Goal: Task Accomplishment & Management: Use online tool/utility

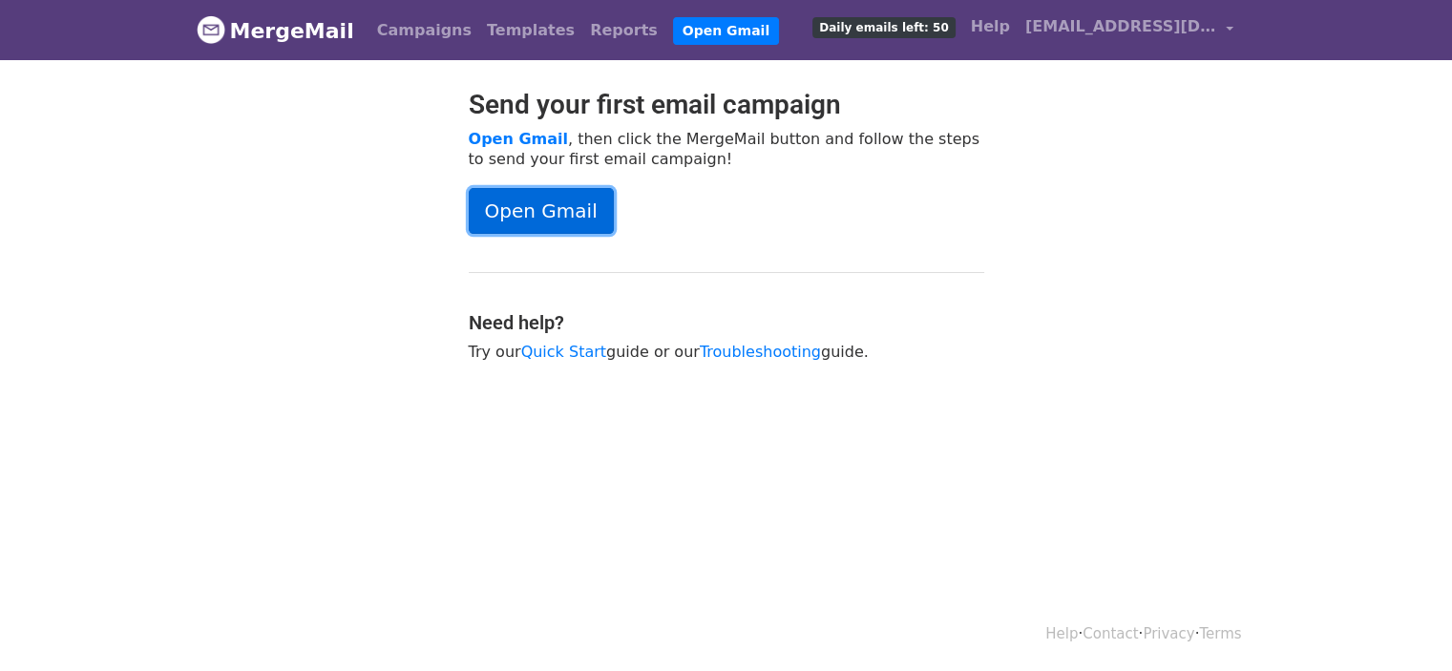
click at [508, 202] on link "Open Gmail" at bounding box center [541, 211] width 145 height 46
click at [432, 25] on link "Campaigns" at bounding box center [424, 30] width 110 height 38
click at [400, 27] on link "Campaigns" at bounding box center [424, 30] width 110 height 38
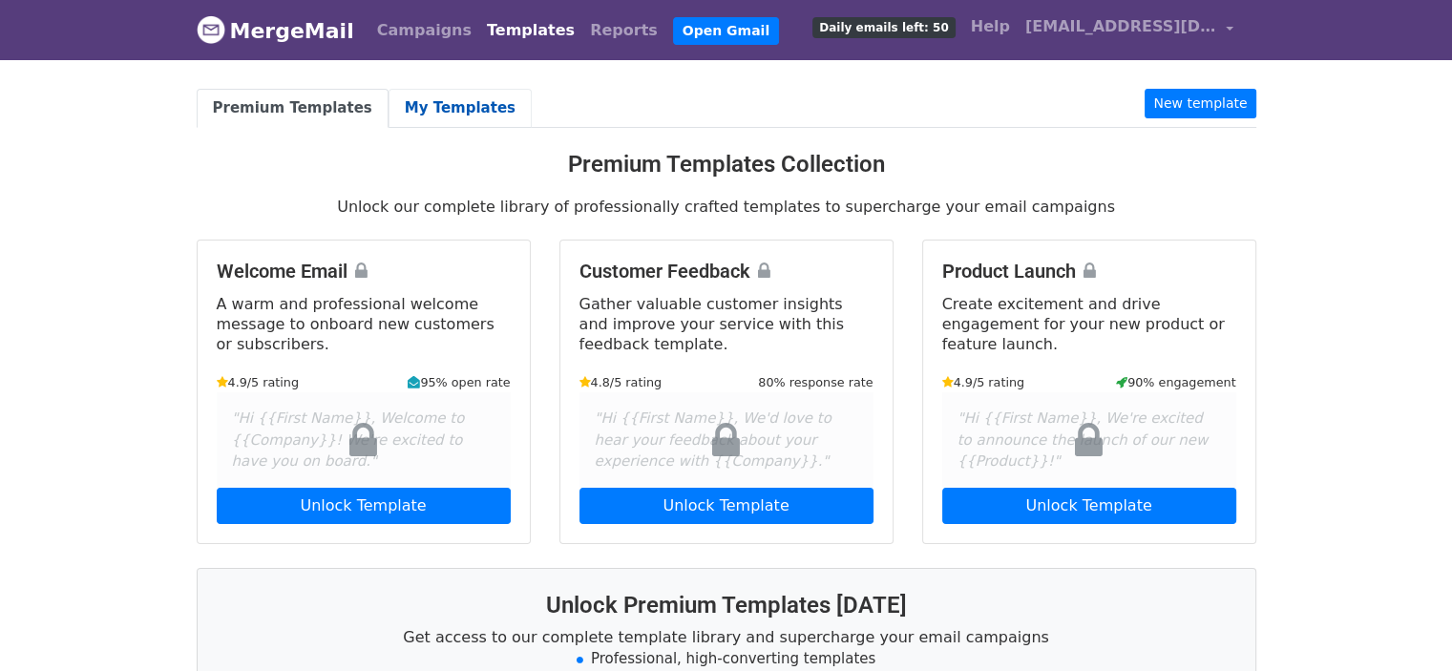
click at [423, 105] on link "My Templates" at bounding box center [460, 108] width 143 height 39
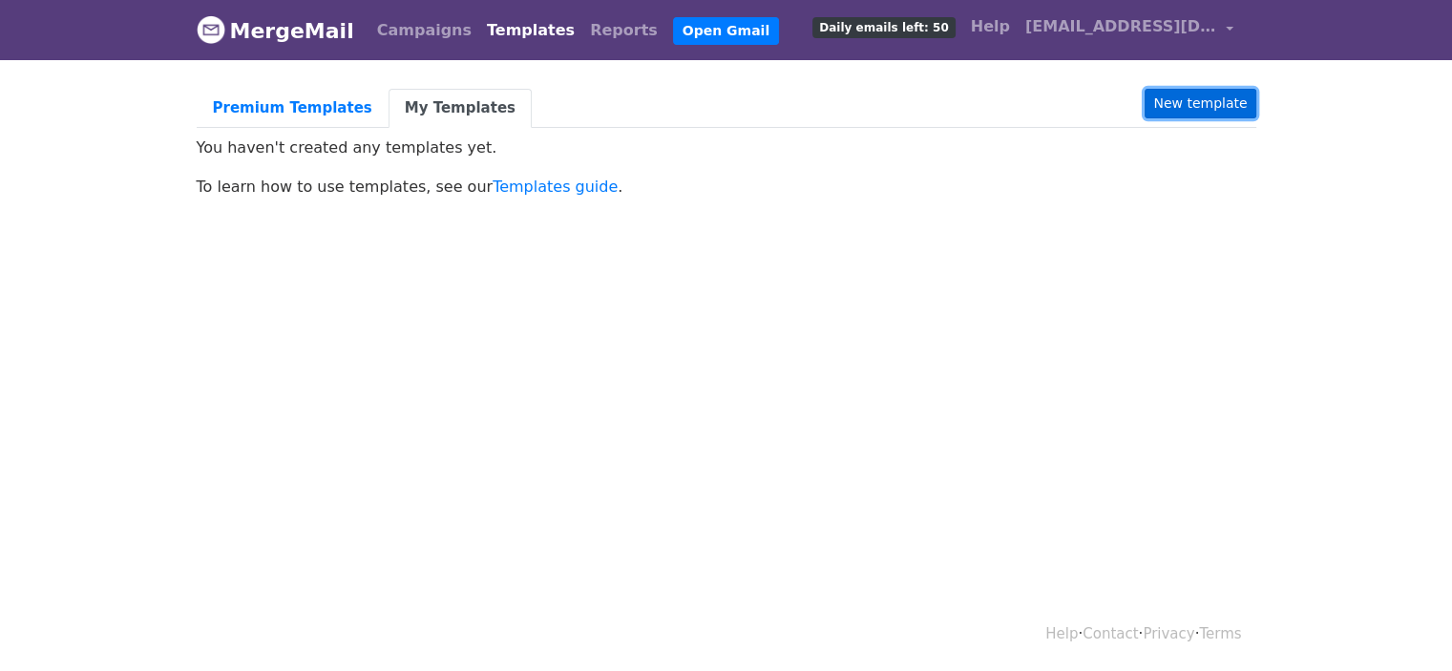
click at [1228, 108] on link "New template" at bounding box center [1200, 104] width 111 height 30
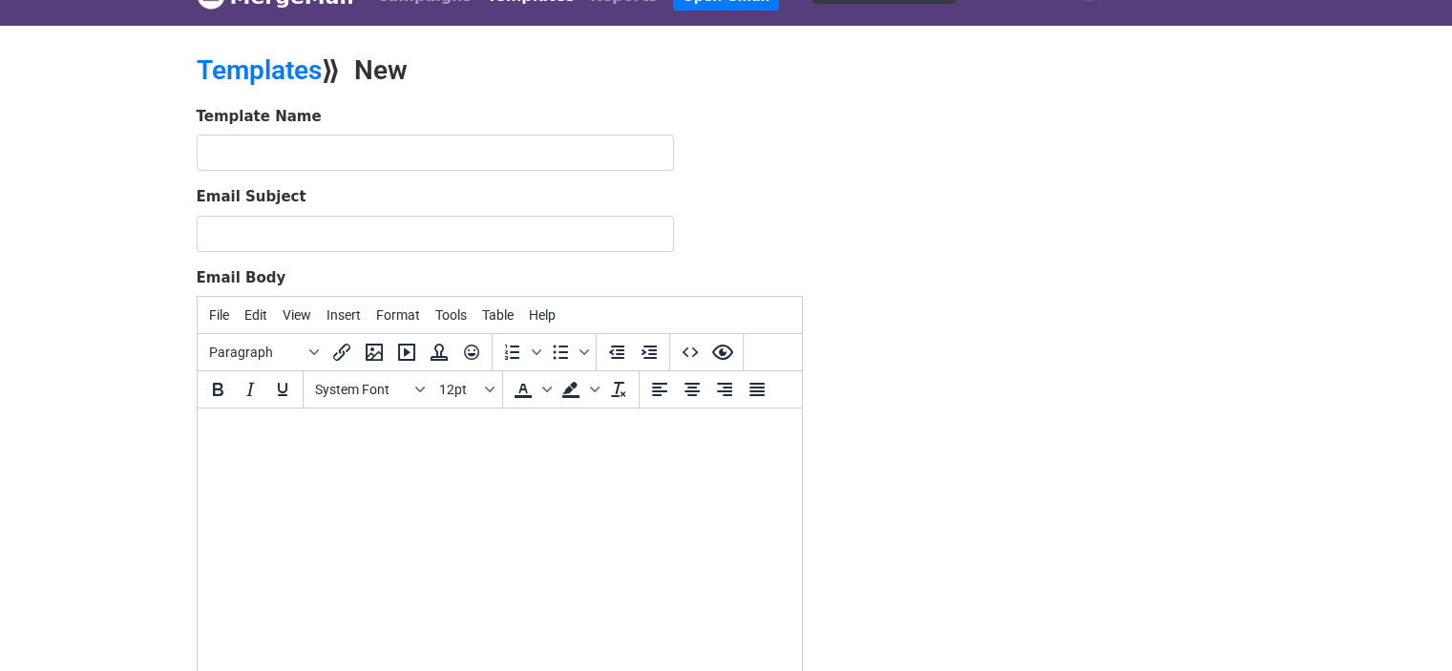
scroll to position [7, 0]
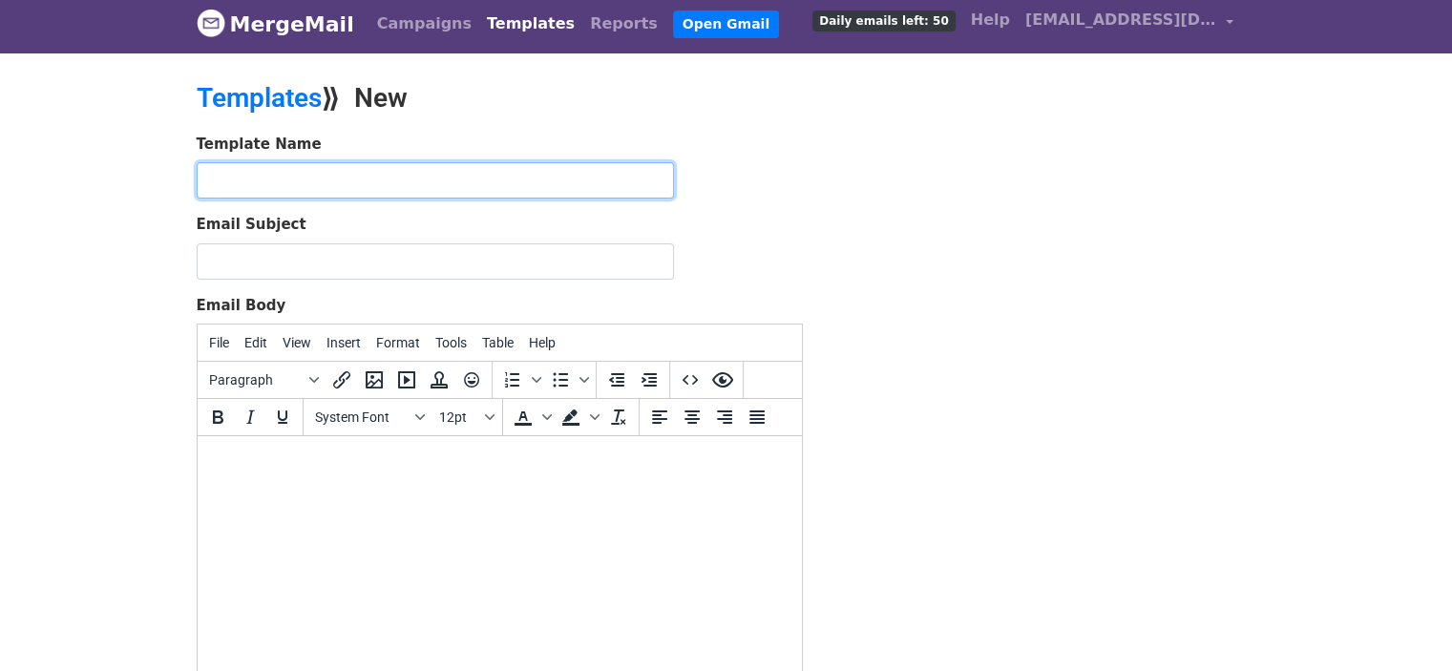
click at [358, 182] on input "text" at bounding box center [435, 180] width 477 height 36
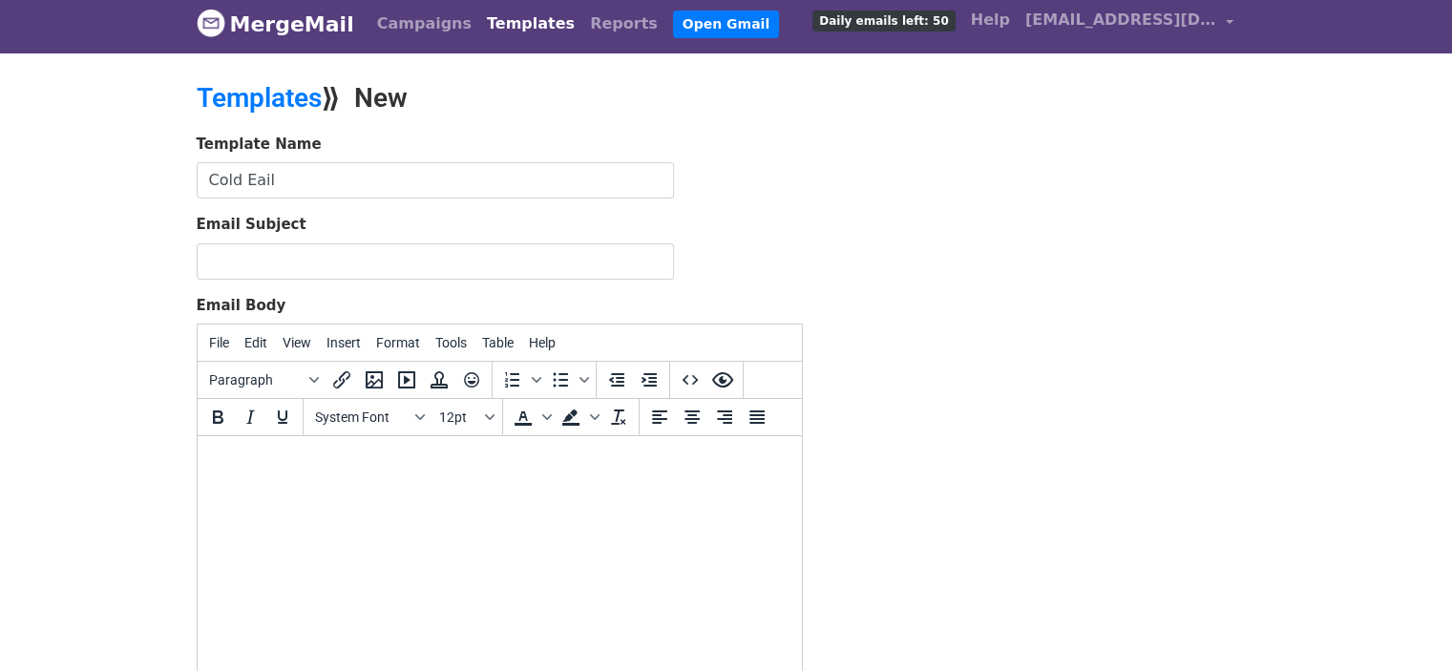
click at [354, 201] on form "Template Name Cold Eail Email Subject Email Body File Edit View Insert Format T…" at bounding box center [500, 470] width 606 height 672
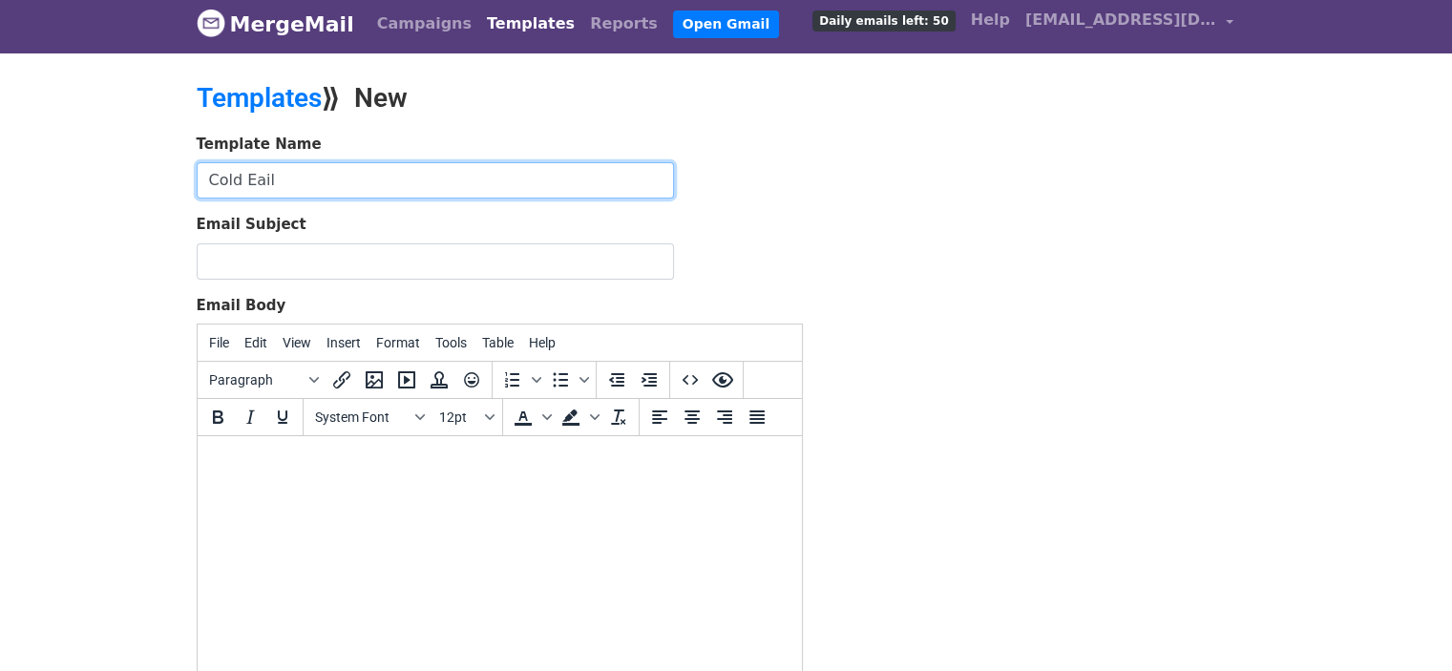
click at [337, 182] on input "Cold Eail" at bounding box center [435, 180] width 477 height 36
type input "Cold Email"
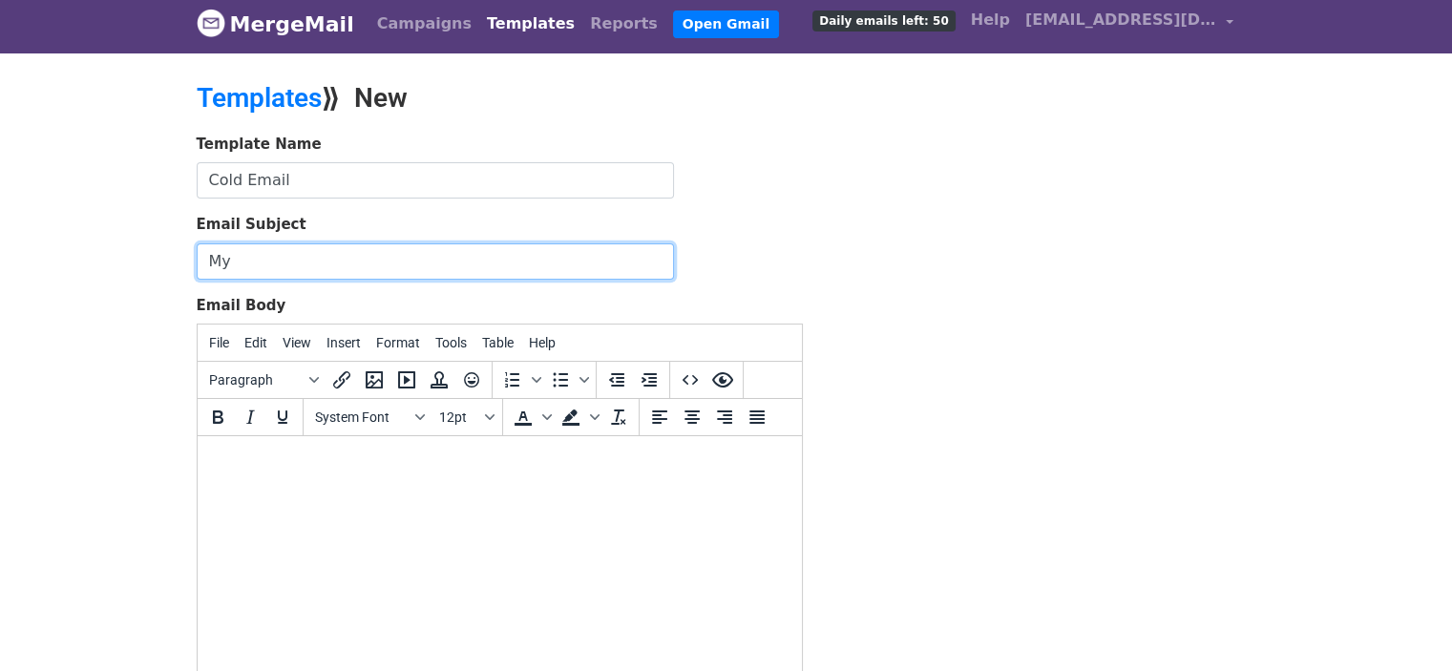
type input "M"
type input "H"
type input "f"
click at [264, 253] on input "From Xlovecam to you" at bounding box center [435, 261] width 477 height 36
type input "From XLovecam to you"
